Goal: Task Accomplishment & Management: Manage account settings

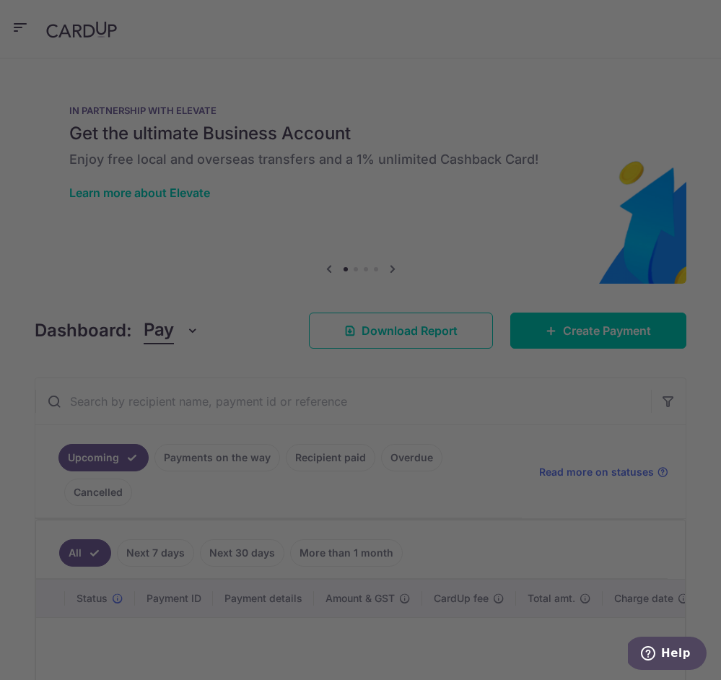
click at [4, 295] on div at bounding box center [364, 343] width 728 height 686
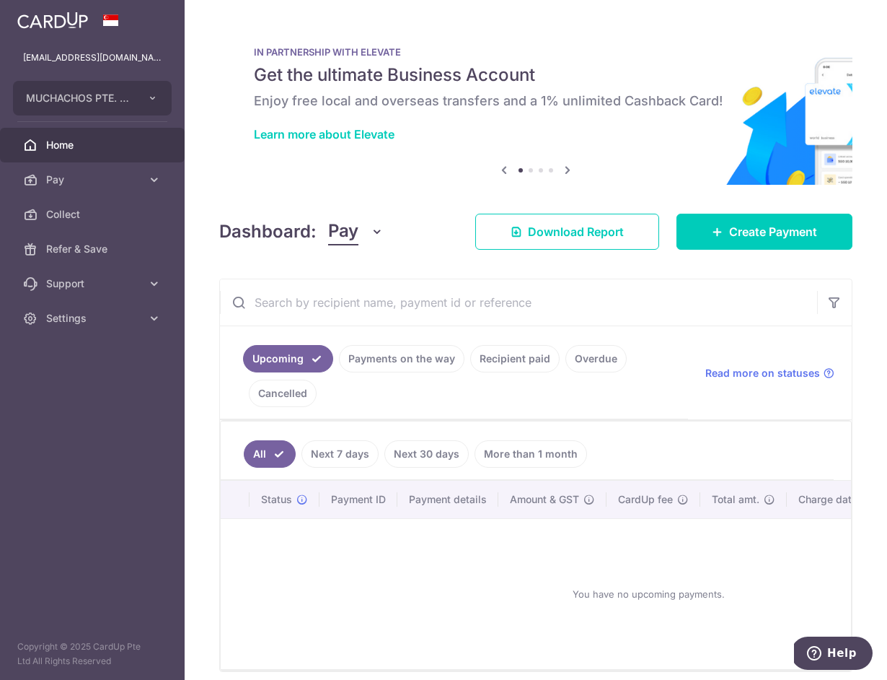
click at [527, 354] on link "Recipient paid" at bounding box center [514, 358] width 89 height 27
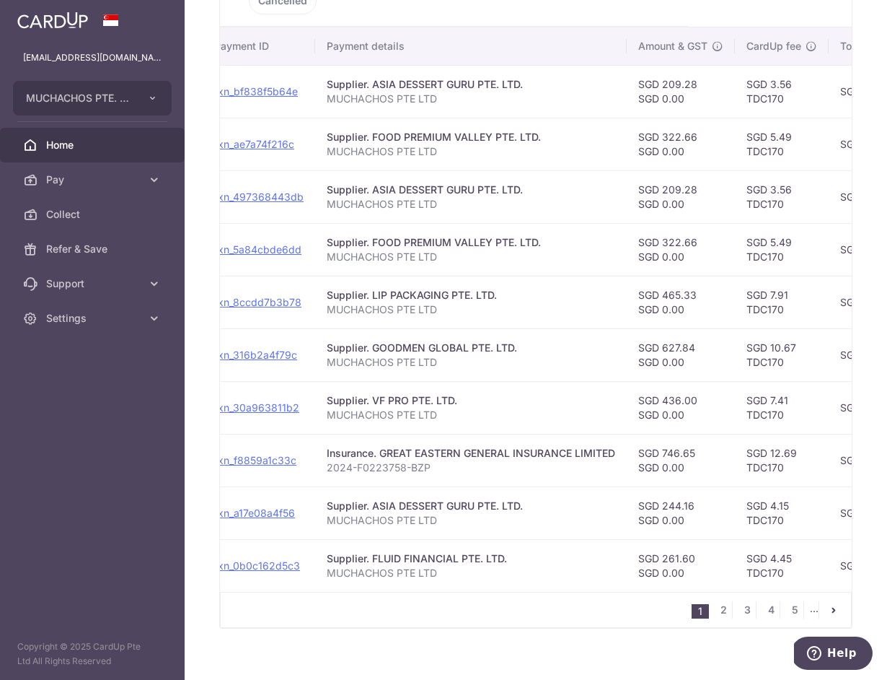
scroll to position [0, 514]
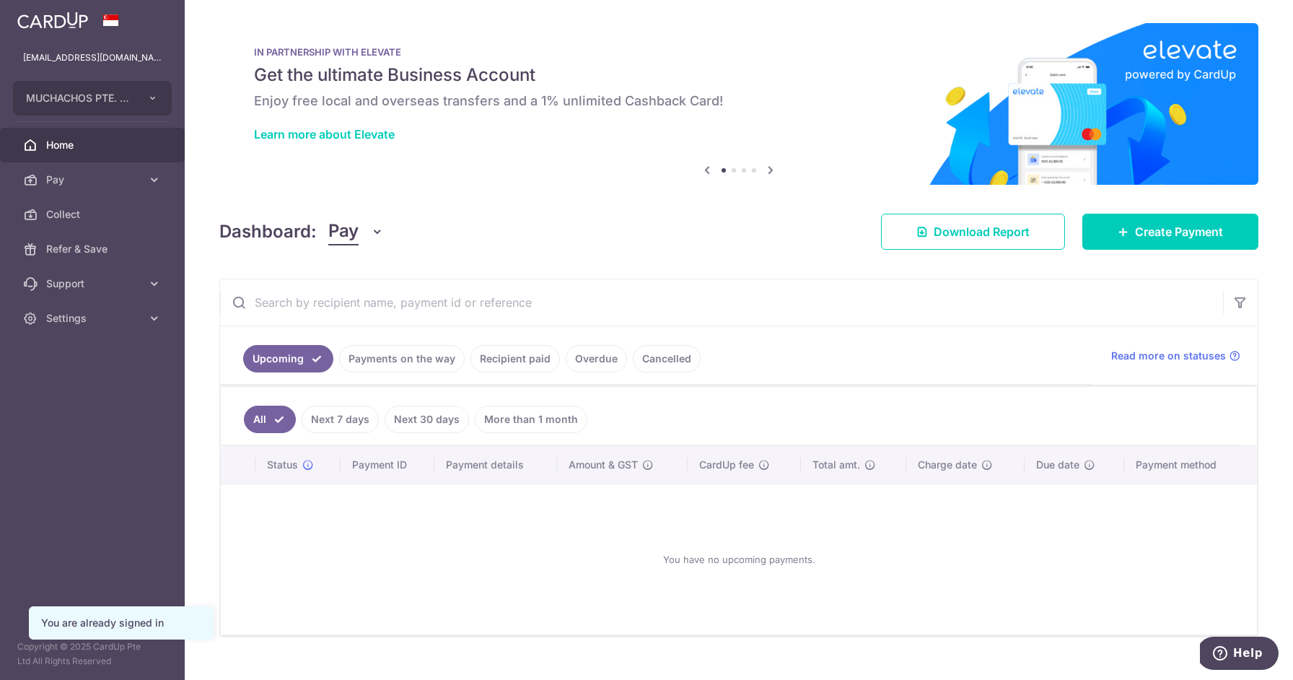
click at [71, 24] on img at bounding box center [52, 20] width 71 height 17
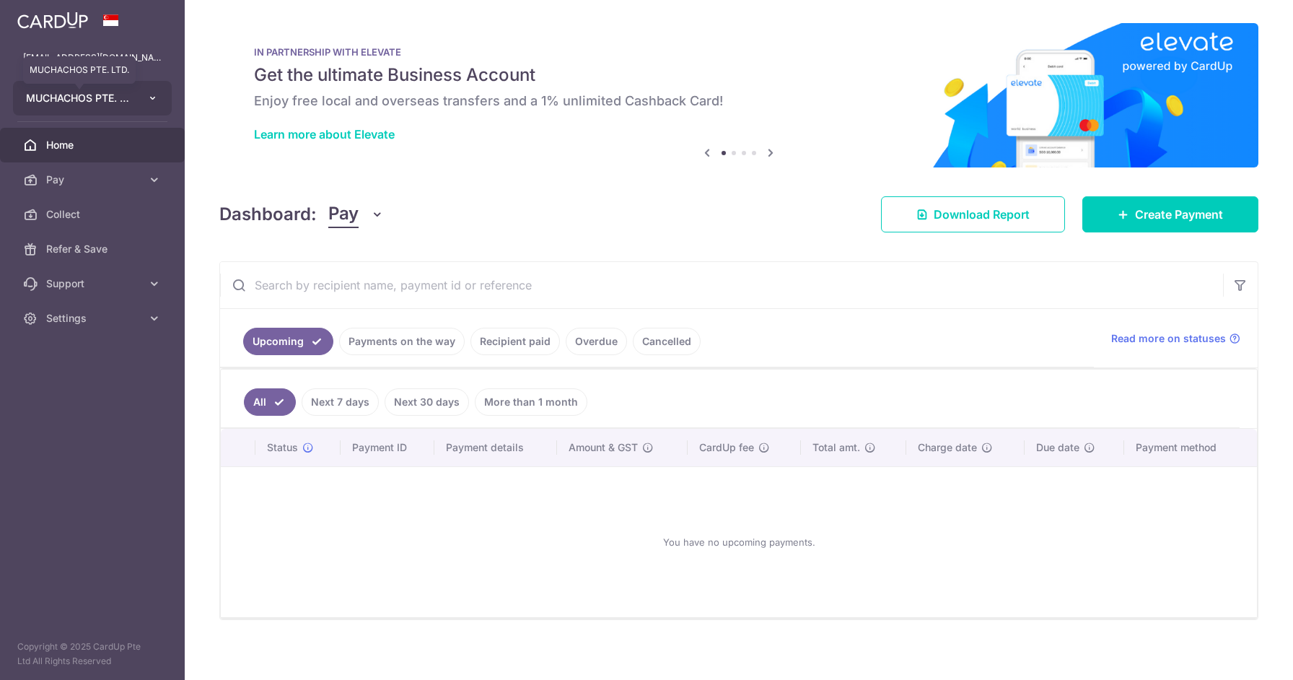
drag, startPoint x: 74, startPoint y: 65, endPoint x: 82, endPoint y: 105, distance: 40.3
click at [82, 105] on span "MUCHACHOS PTE. LTD." at bounding box center [79, 98] width 107 height 14
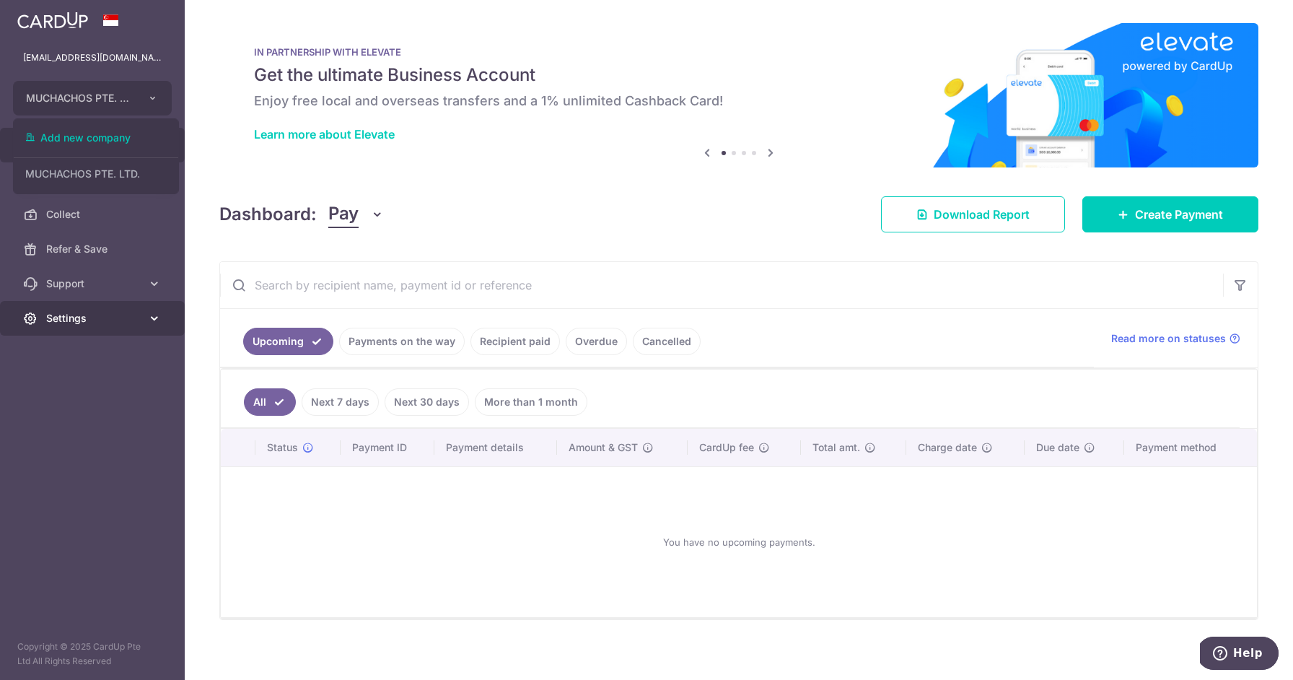
click at [72, 316] on span "Settings" at bounding box center [93, 318] width 95 height 14
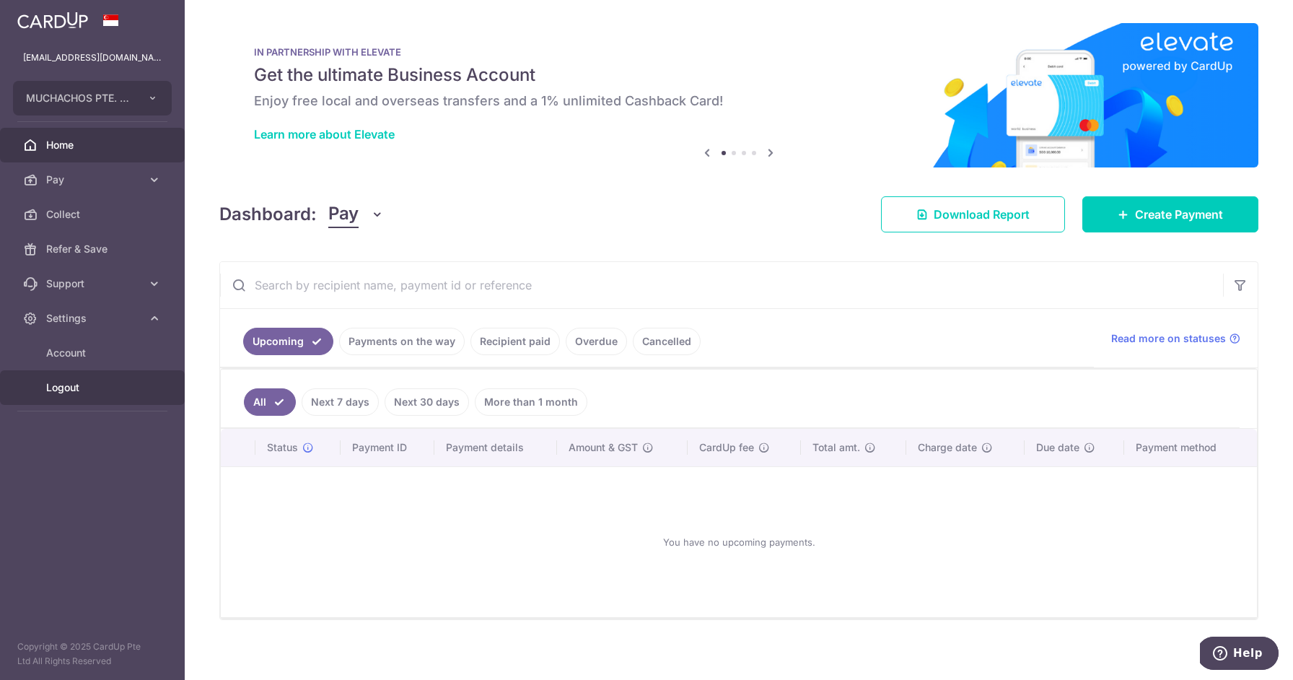
click at [67, 383] on span "Logout" at bounding box center [93, 387] width 95 height 14
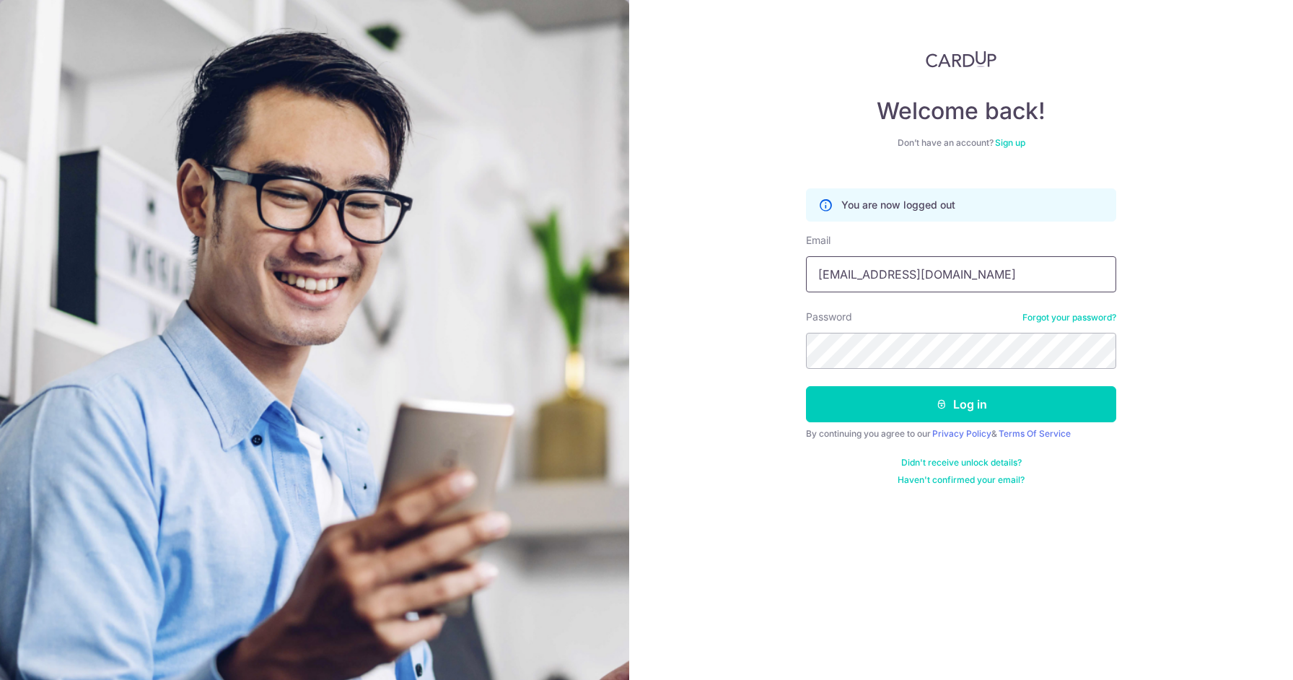
click at [944, 279] on input "[EMAIL_ADDRESS][DOMAIN_NAME]" at bounding box center [961, 274] width 310 height 36
type input "jonno@teyst.sg"
drag, startPoint x: 968, startPoint y: 408, endPoint x: 954, endPoint y: 406, distance: 14.5
click at [968, 408] on button "Log in" at bounding box center [961, 404] width 310 height 36
